Goal: Transaction & Acquisition: Book appointment/travel/reservation

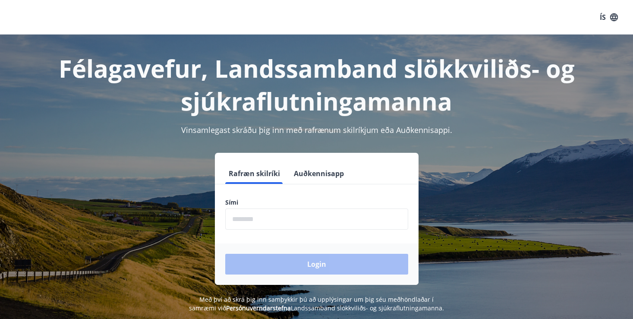
click at [269, 215] on input "phone" at bounding box center [316, 218] width 183 height 21
type input "********"
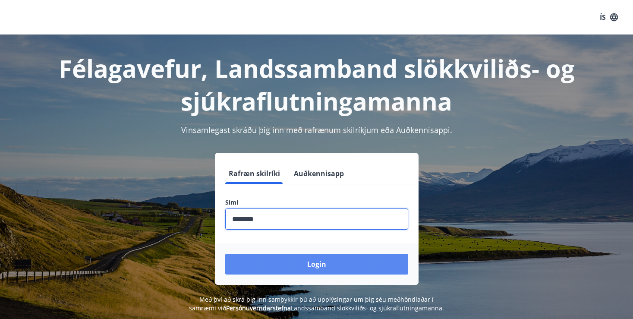
click at [287, 267] on button "Login" at bounding box center [316, 264] width 183 height 21
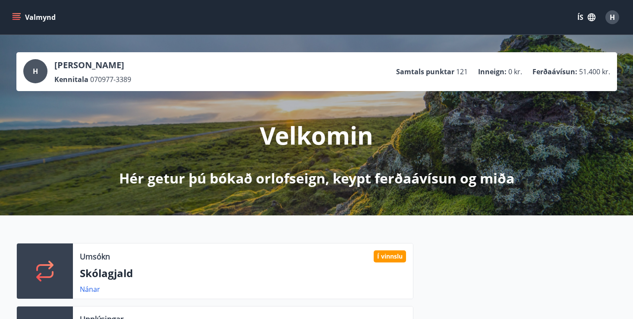
click at [19, 12] on button "Valmynd" at bounding box center [34, 17] width 49 height 16
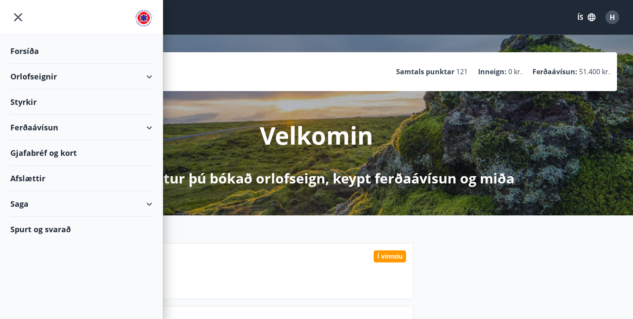
click at [142, 80] on div "Orlofseignir" at bounding box center [81, 76] width 142 height 25
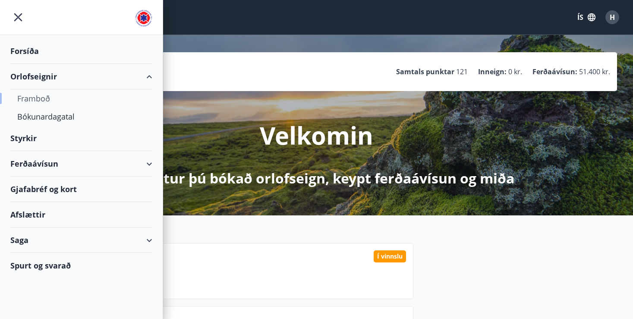
click at [41, 101] on div "Framboð" at bounding box center [81, 98] width 128 height 18
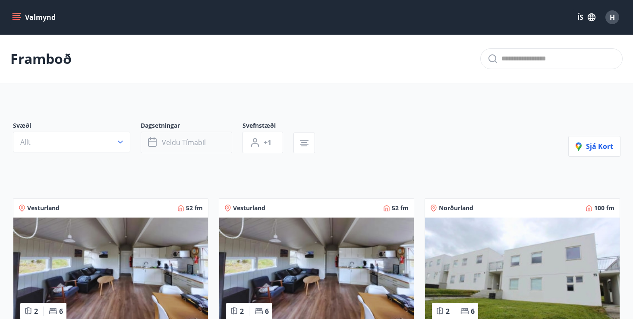
click at [207, 145] on button "Veldu tímabil" at bounding box center [186, 143] width 91 height 22
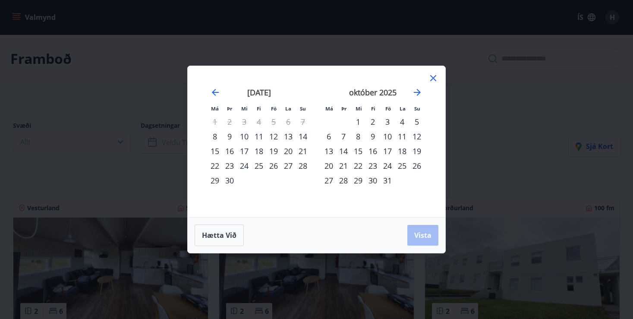
click at [260, 151] on div "18" at bounding box center [259, 151] width 15 height 15
click at [231, 179] on div "30" at bounding box center [229, 180] width 15 height 15
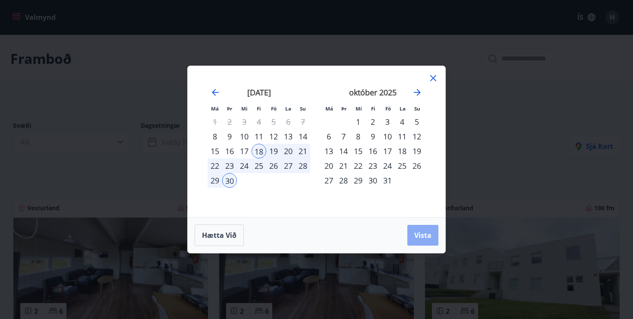
click at [419, 236] on span "Vista" at bounding box center [422, 234] width 17 height 9
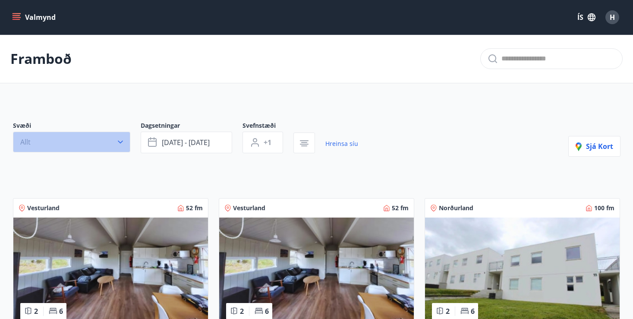
click at [115, 138] on button "Allt" at bounding box center [71, 142] width 117 height 21
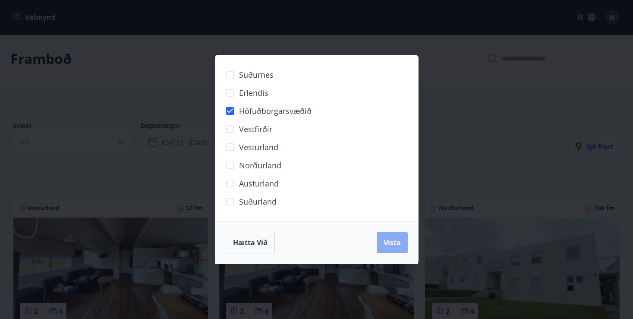
click at [394, 241] on span "Vista" at bounding box center [392, 242] width 17 height 9
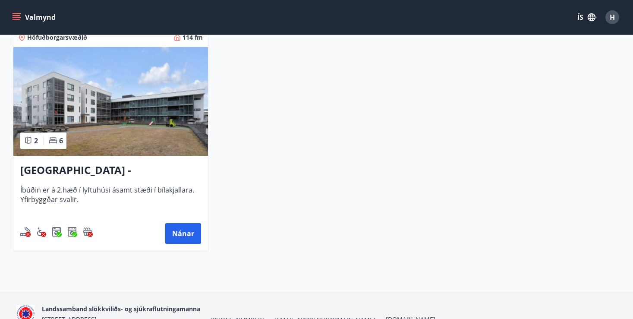
scroll to position [194, 0]
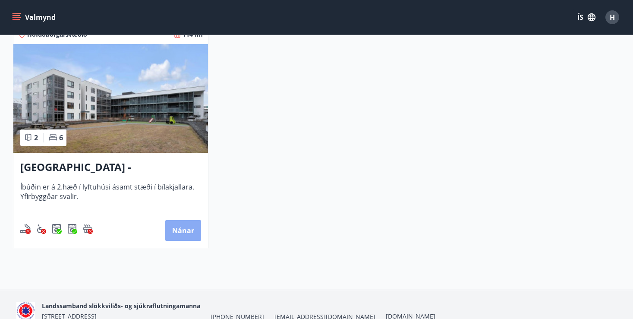
click at [181, 231] on button "Nánar" at bounding box center [183, 230] width 36 height 21
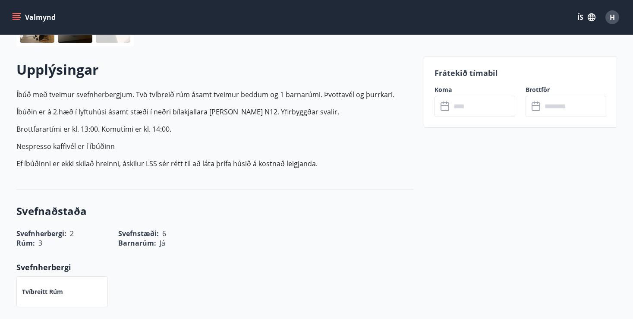
scroll to position [233, 0]
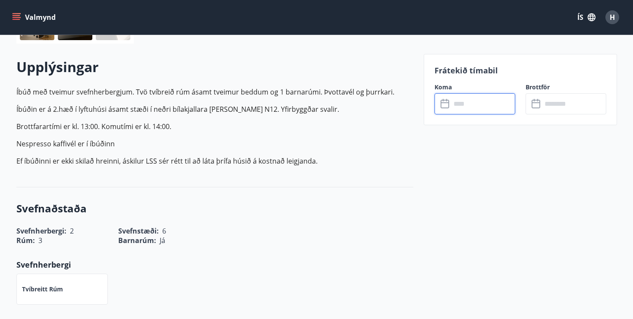
click at [475, 106] on input "text" at bounding box center [483, 103] width 64 height 21
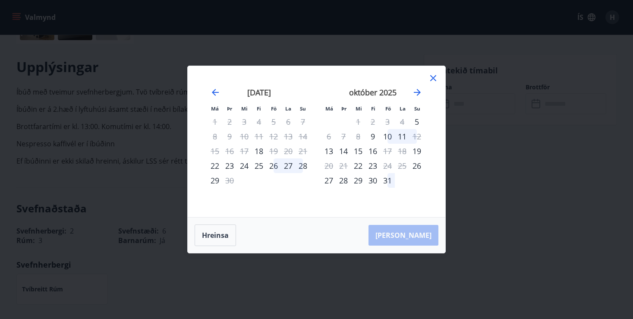
click at [432, 76] on icon at bounding box center [433, 78] width 10 height 10
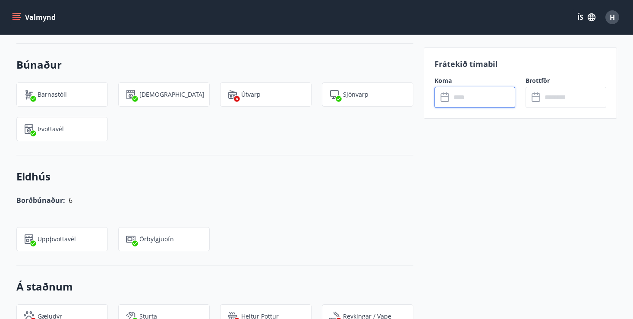
scroll to position [0, 0]
